Goal: Information Seeking & Learning: Learn about a topic

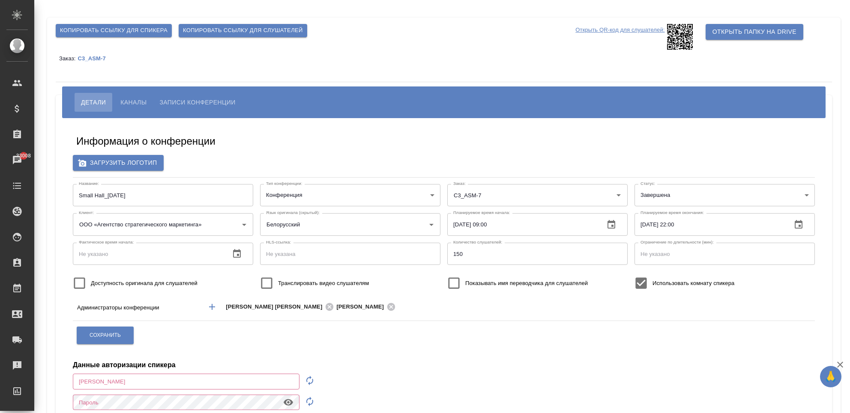
click at [170, 103] on span "Записи конференции" at bounding box center [197, 102] width 76 height 10
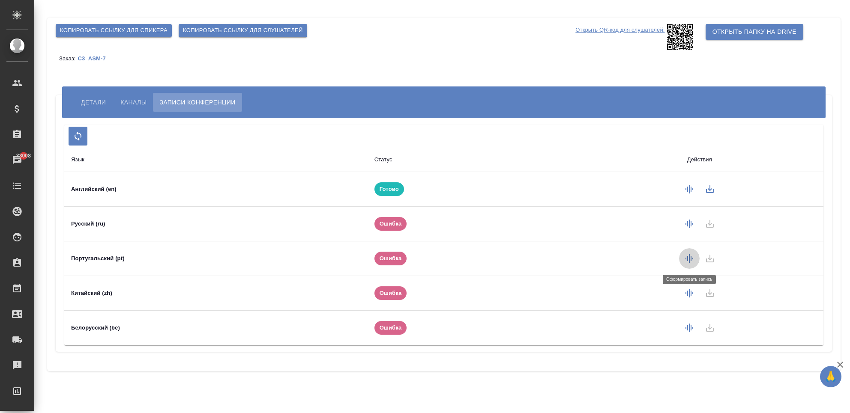
click at [688, 258] on icon "button" at bounding box center [689, 259] width 10 height 10
